Goal: Information Seeking & Learning: Learn about a topic

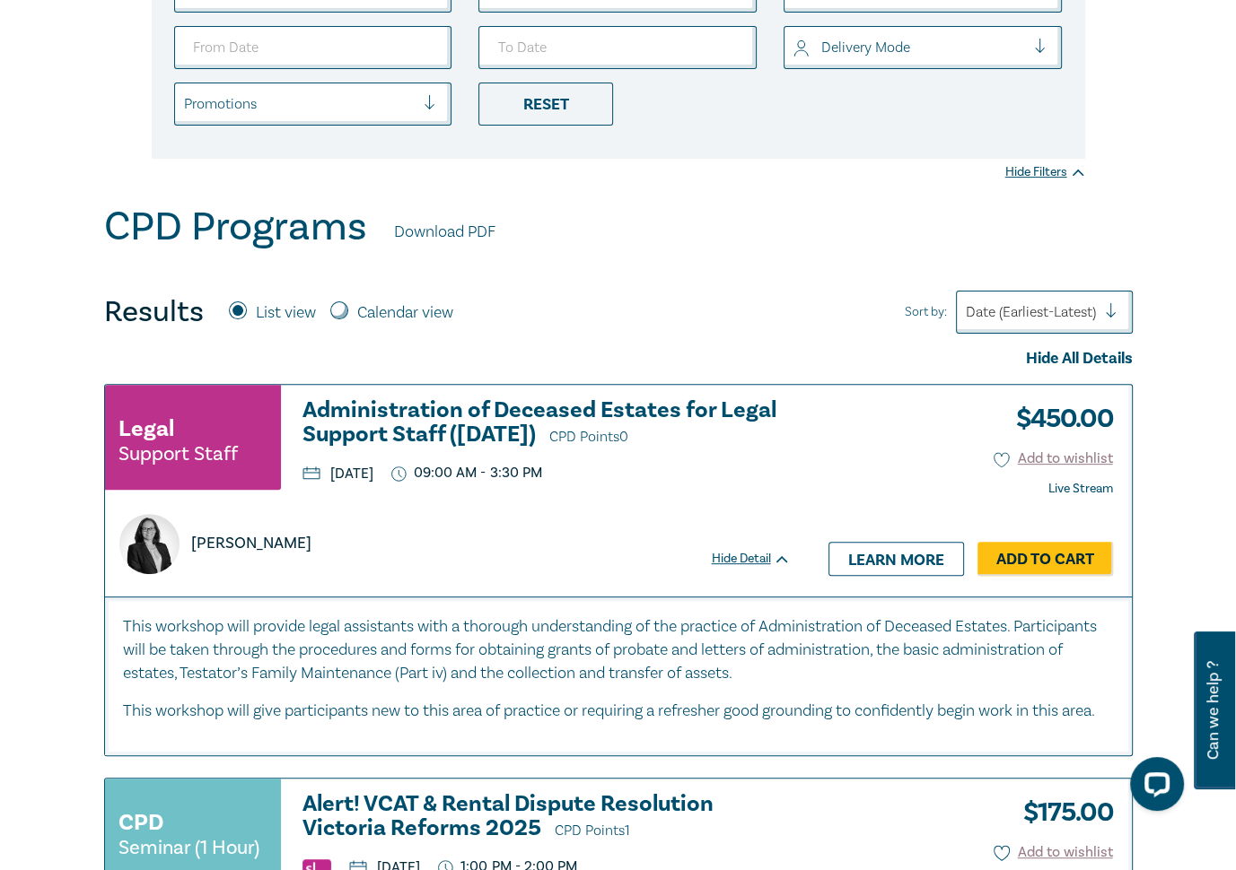
scroll to position [442, 0]
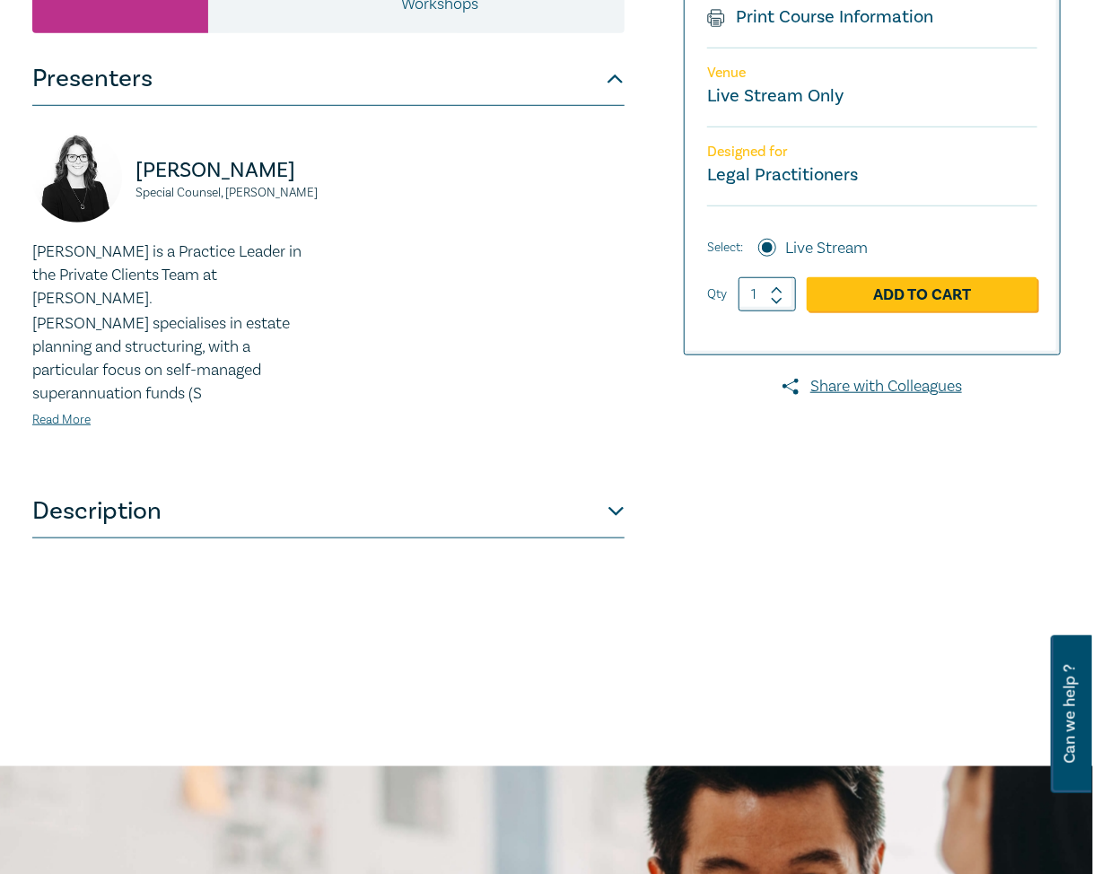
scroll to position [449, 0]
click at [572, 498] on button "Description" at bounding box center [328, 511] width 592 height 54
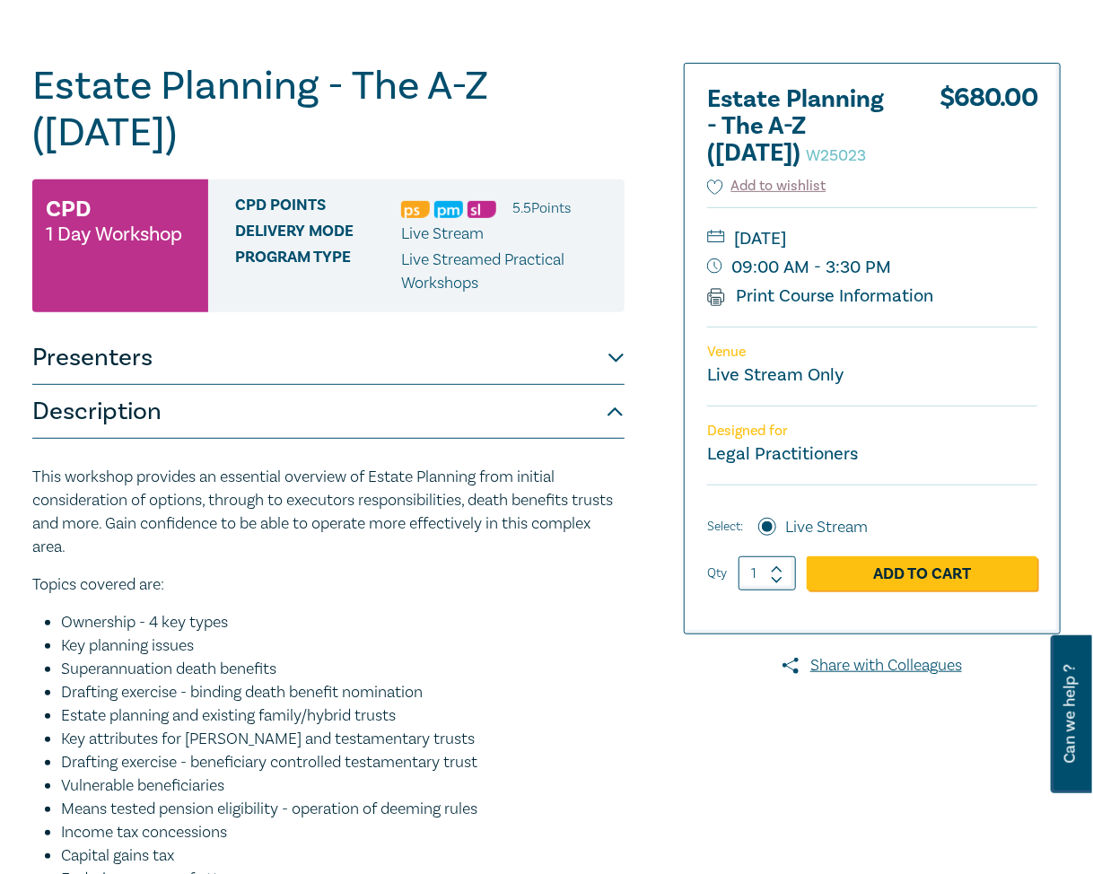
scroll to position [0, 0]
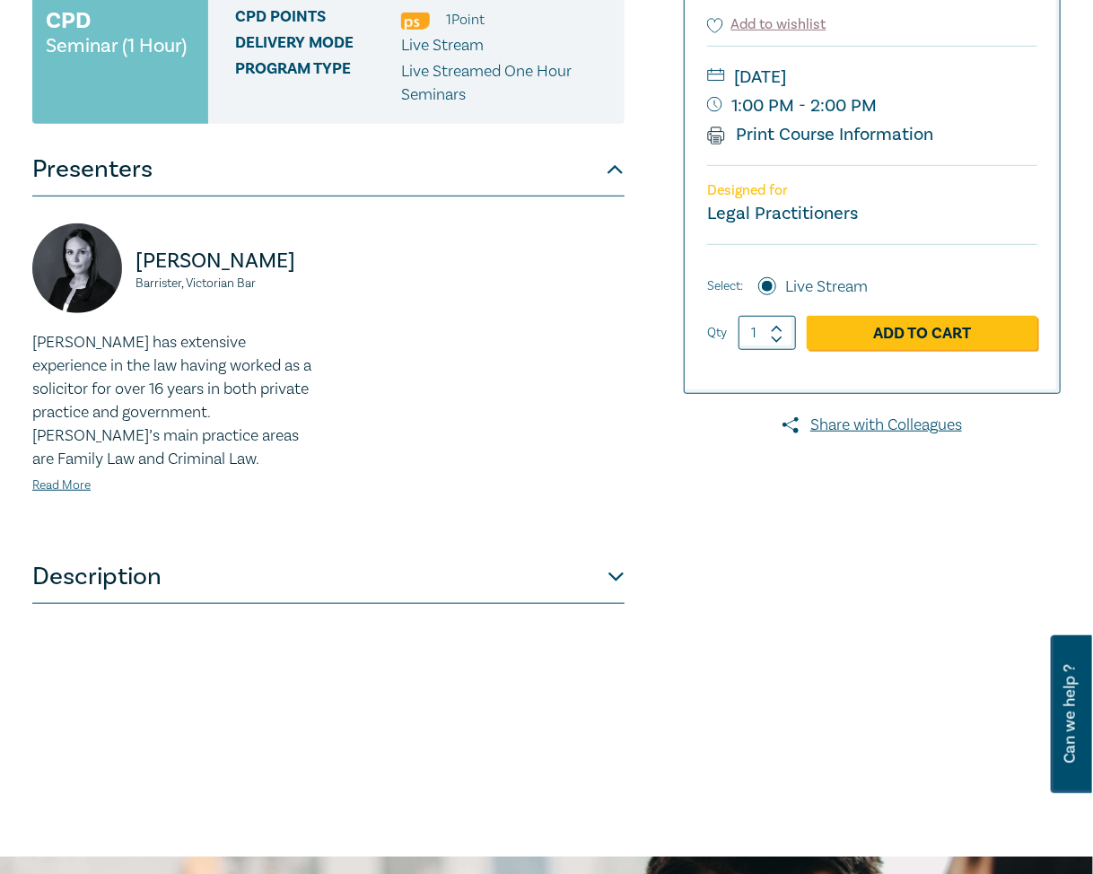
scroll to position [359, 0]
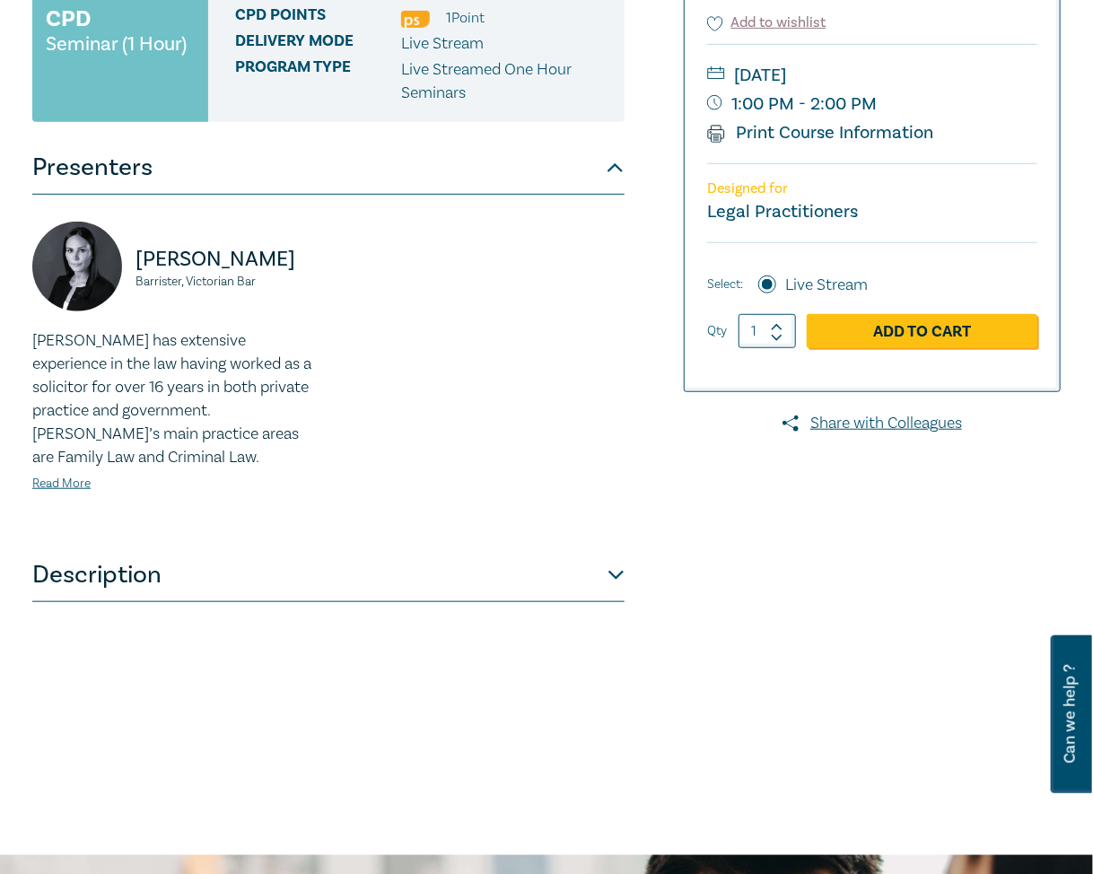
click at [597, 548] on button "Description" at bounding box center [328, 575] width 592 height 54
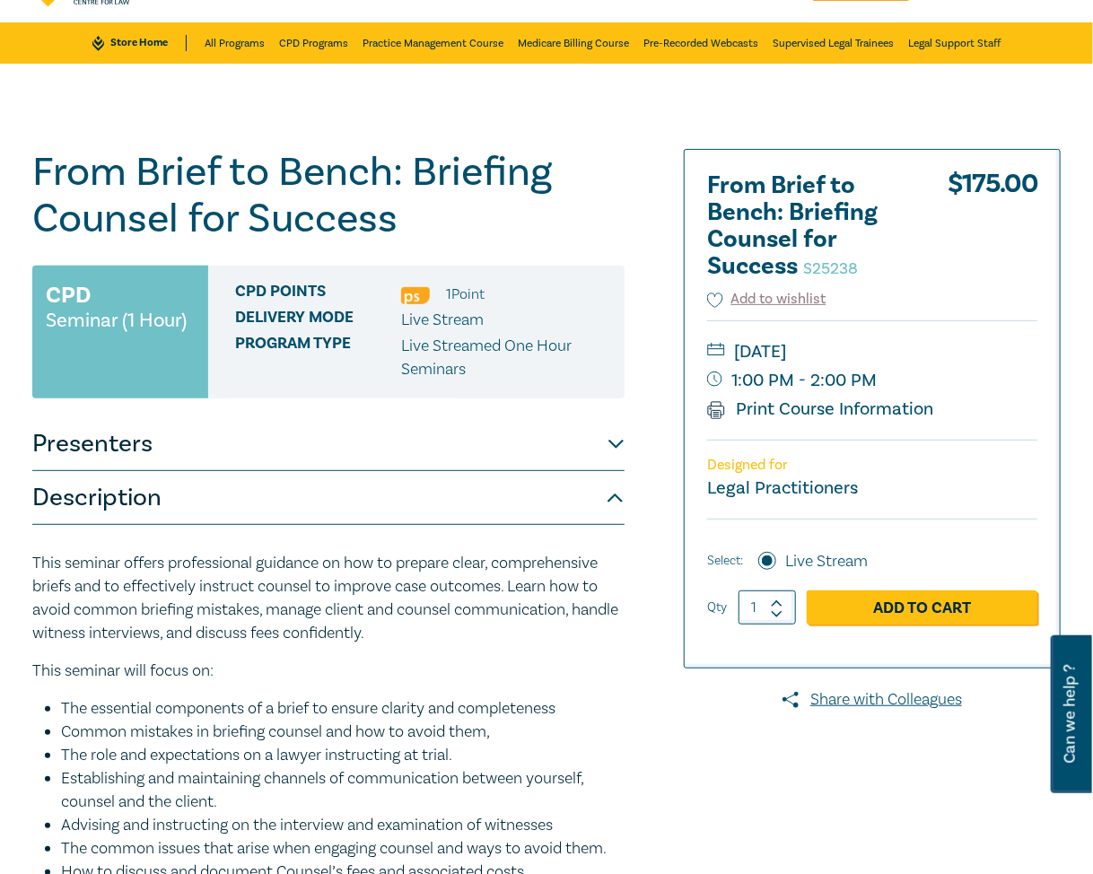
scroll to position [0, 0]
